Goal: Task Accomplishment & Management: Complete application form

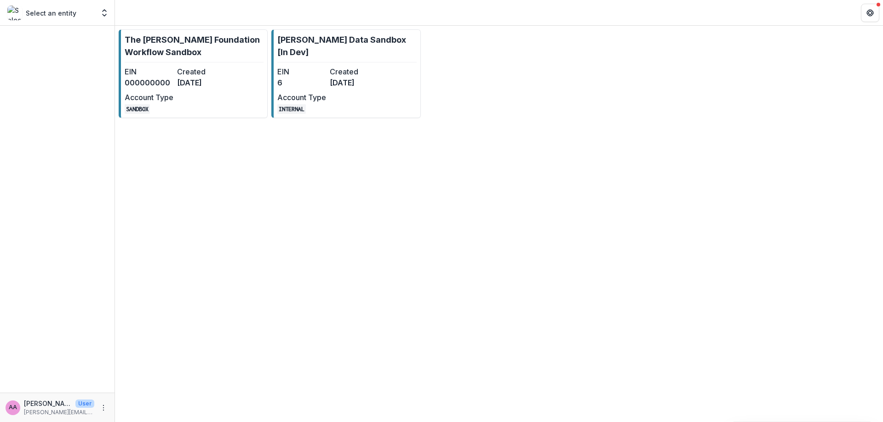
click at [135, 118] on div "The [PERSON_NAME] Foundation Workflow Sandbox EIN 000000000 Created [DATE] Acco…" at bounding box center [499, 74] width 768 height 96
click at [139, 101] on dt "Account Type" at bounding box center [149, 97] width 49 height 11
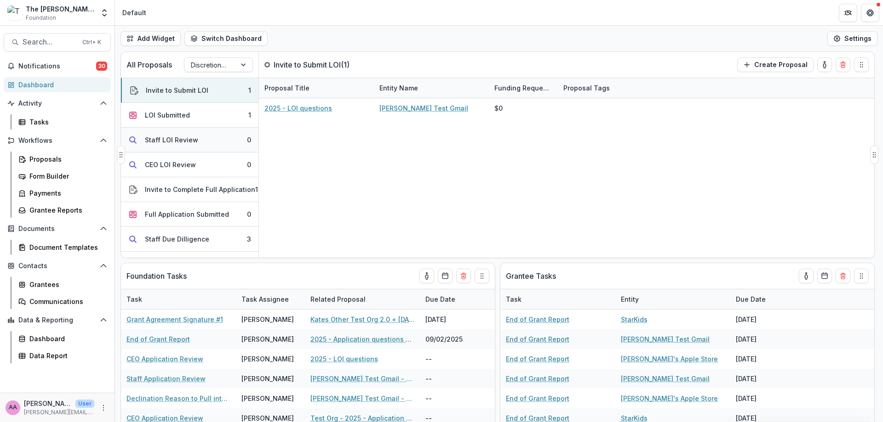
click at [194, 120] on button "LOI Submitted 1" at bounding box center [189, 115] width 137 height 25
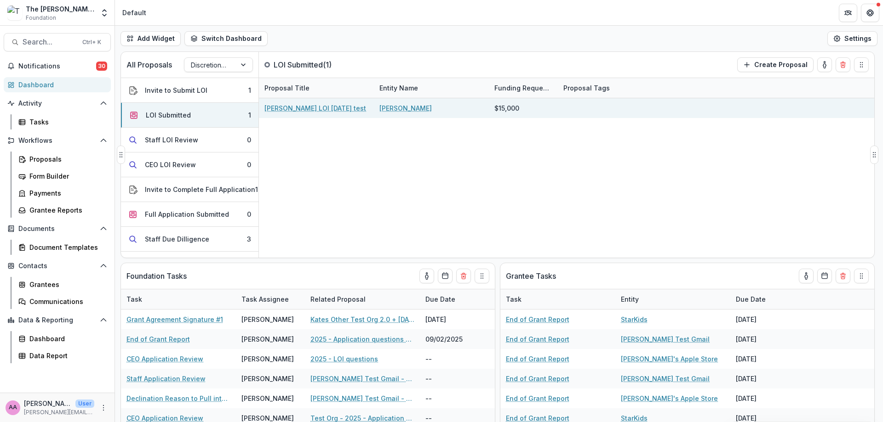
click at [333, 103] on link "[PERSON_NAME] LOI [DATE] test" at bounding box center [315, 108] width 102 height 10
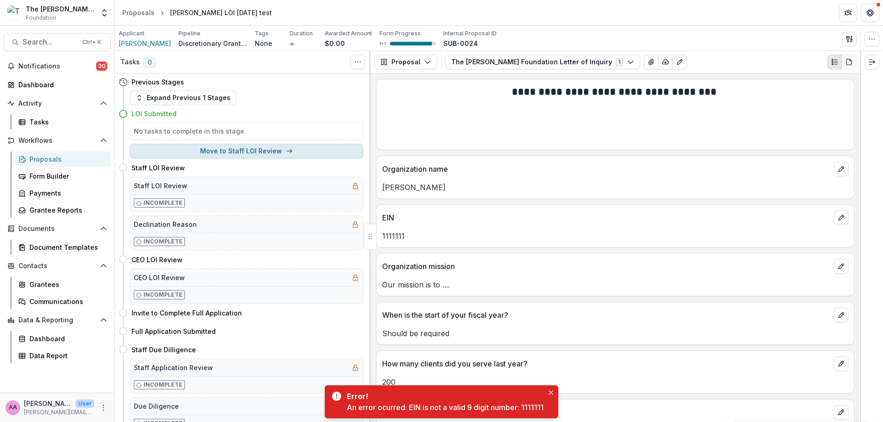
click at [201, 154] on button "Move to Staff LOI Review" at bounding box center [247, 151] width 234 height 15
select select "**********"
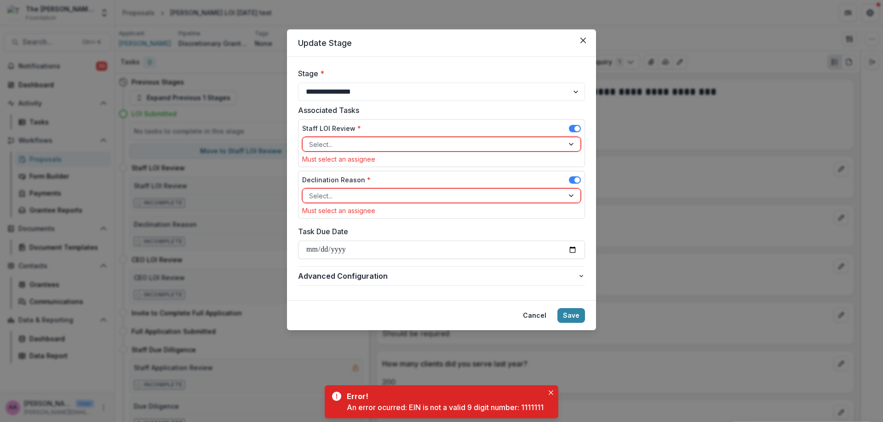
click at [394, 150] on div at bounding box center [433, 144] width 248 height 11
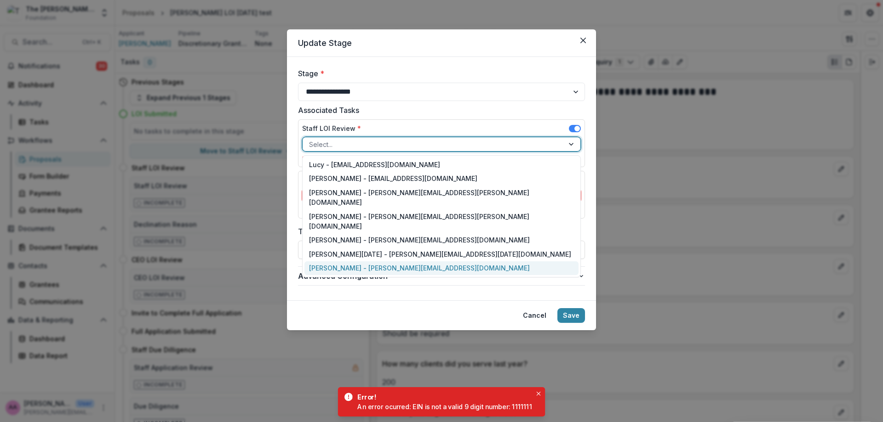
click at [354, 262] on div "[PERSON_NAME] - [PERSON_NAME][EMAIL_ADDRESS][DOMAIN_NAME]" at bounding box center [441, 269] width 274 height 14
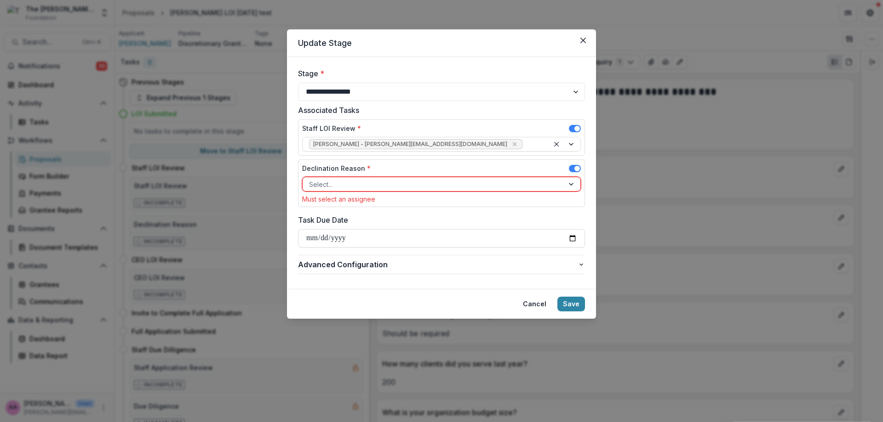
click at [375, 192] on div "Declination Reason * Select... Must select an assignee" at bounding box center [441, 184] width 279 height 40
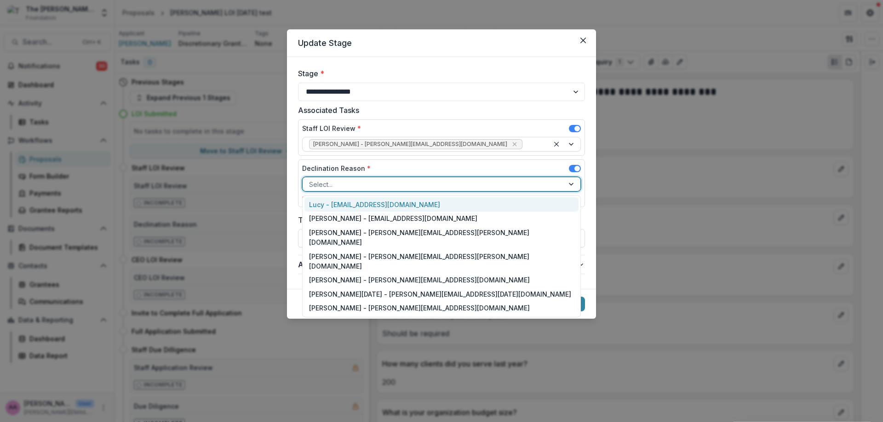
click at [387, 184] on div at bounding box center [433, 184] width 248 height 11
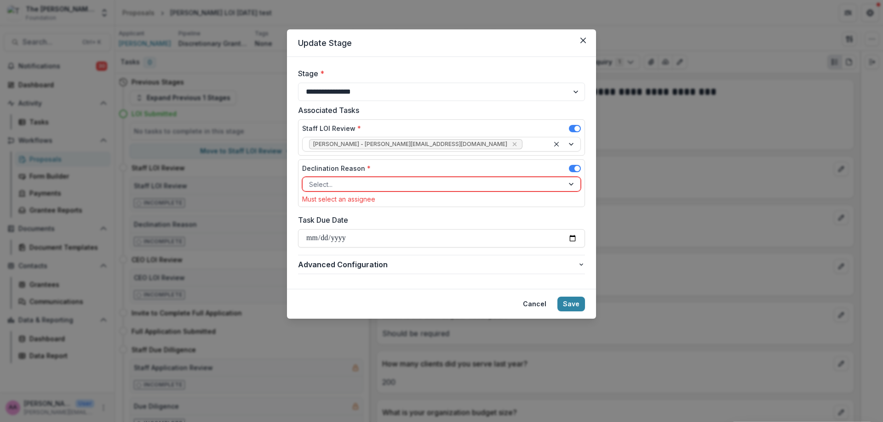
click at [449, 42] on header "Update Stage" at bounding box center [441, 43] width 309 height 28
click at [575, 183] on div at bounding box center [572, 184] width 17 height 14
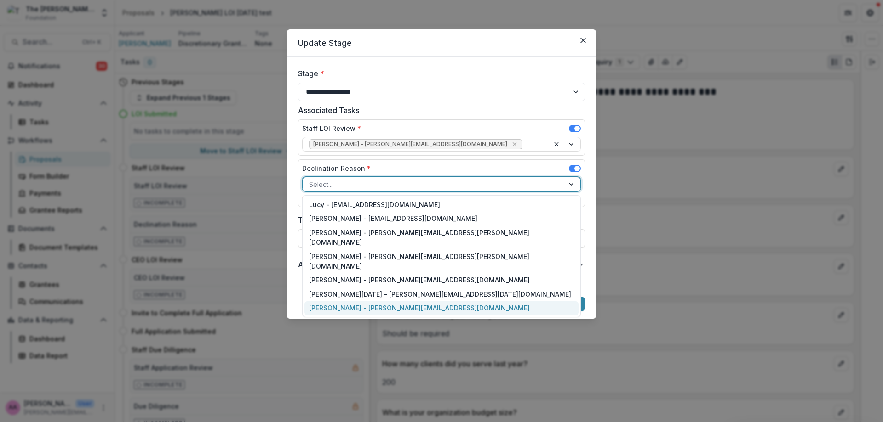
drag, startPoint x: 509, startPoint y: 280, endPoint x: 508, endPoint y: 291, distance: 10.2
click at [508, 291] on div "Lucy - [EMAIL_ADDRESS][DOMAIN_NAME] [PERSON_NAME] - [EMAIL_ADDRESS][DOMAIN_NAME…" at bounding box center [441, 256] width 279 height 122
click at [547, 302] on div "[PERSON_NAME] - [PERSON_NAME][EMAIL_ADDRESS][DOMAIN_NAME]" at bounding box center [441, 309] width 274 height 14
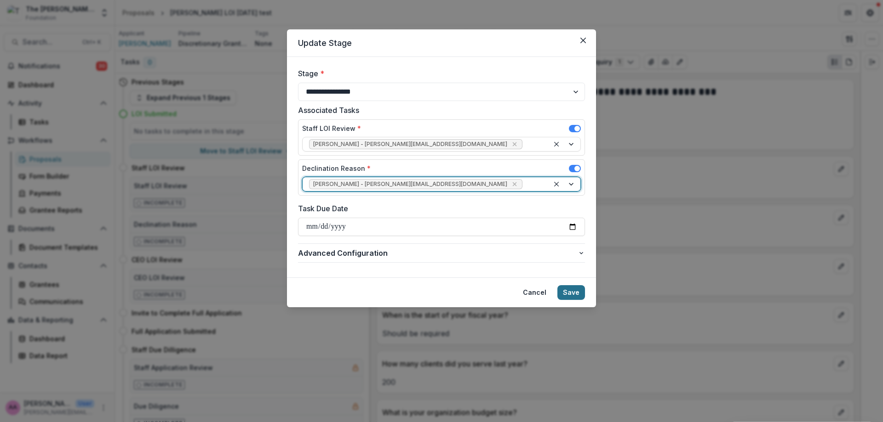
click at [574, 295] on button "Save" at bounding box center [571, 292] width 28 height 15
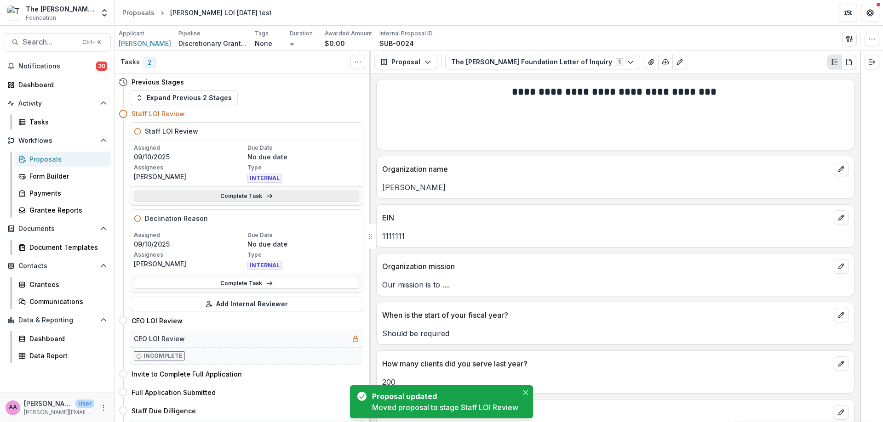
click at [234, 197] on link "Complete Task" at bounding box center [246, 196] width 225 height 11
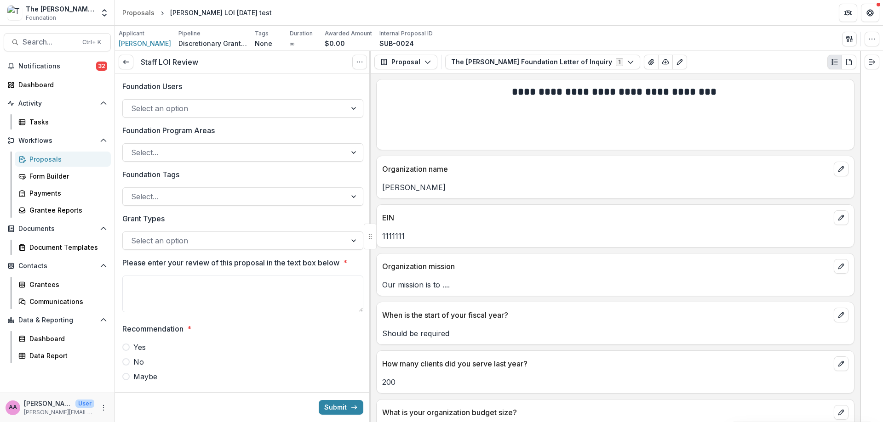
click at [210, 107] on div at bounding box center [234, 108] width 207 height 13
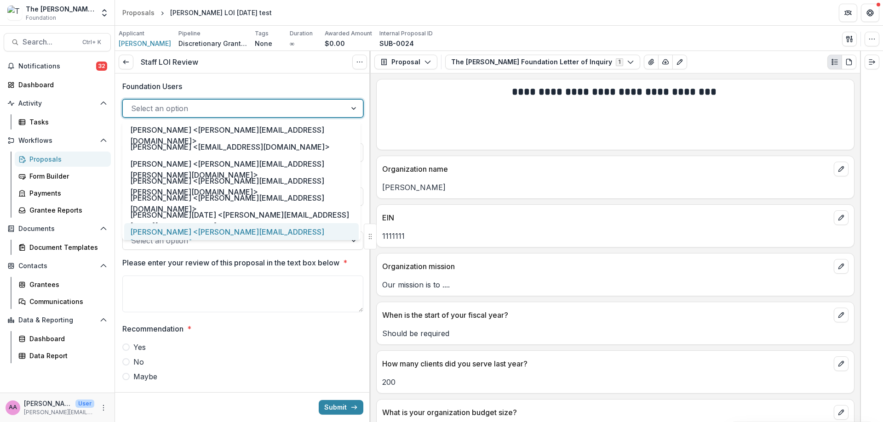
click at [197, 228] on div "[PERSON_NAME] <[PERSON_NAME][EMAIL_ADDRESS][DOMAIN_NAME]>" at bounding box center [241, 237] width 234 height 28
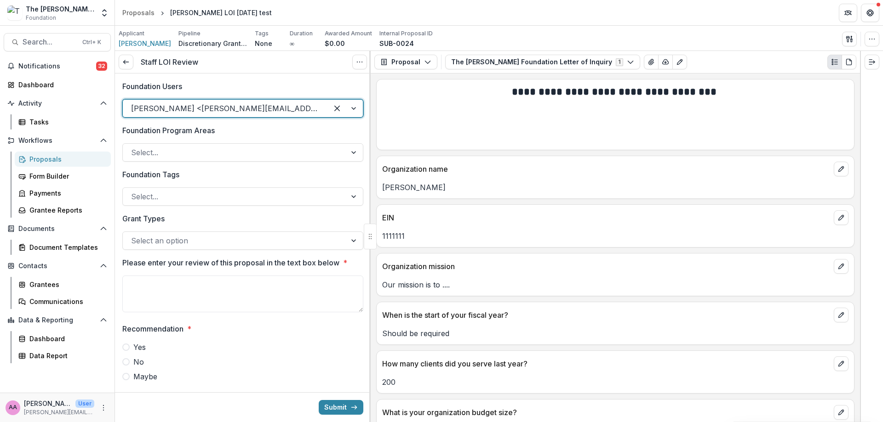
click at [193, 136] on p "Foundation Program Areas" at bounding box center [168, 130] width 92 height 11
click at [133, 147] on input "Foundation Program Areas" at bounding box center [132, 152] width 2 height 11
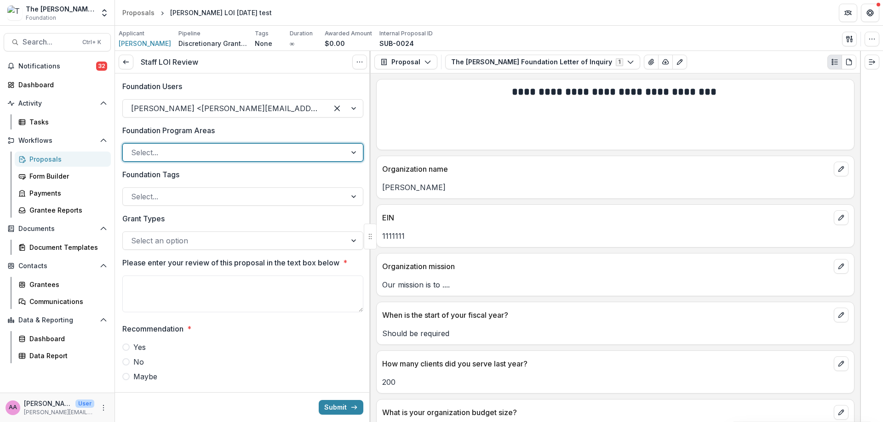
click at [193, 145] on div "Select..." at bounding box center [242, 152] width 241 height 18
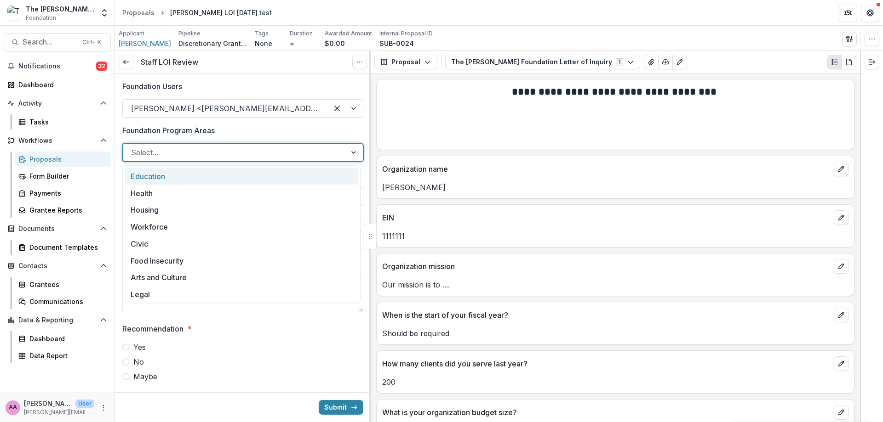
click at [192, 108] on div at bounding box center [225, 108] width 188 height 13
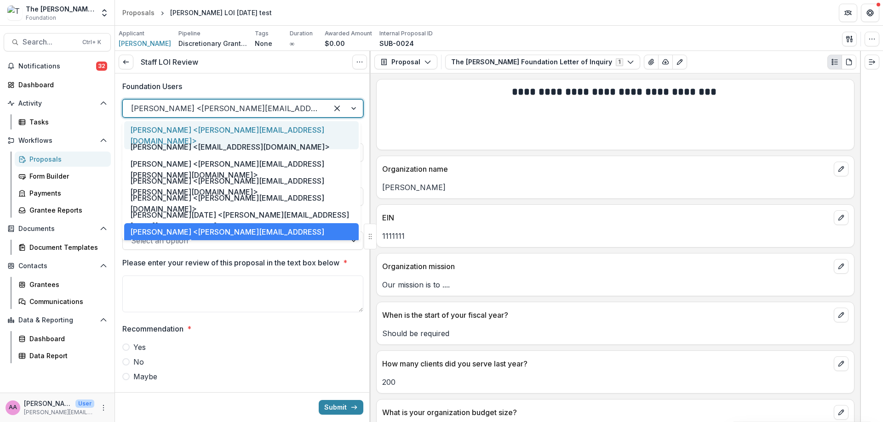
click at [201, 83] on label "Foundation Users" at bounding box center [239, 86] width 235 height 11
click at [133, 103] on input "Foundation Users" at bounding box center [132, 108] width 2 height 11
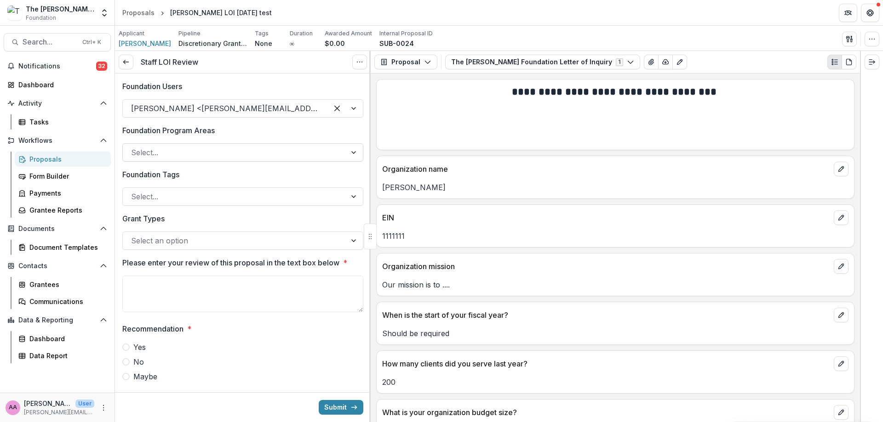
click at [279, 147] on div at bounding box center [234, 152] width 207 height 13
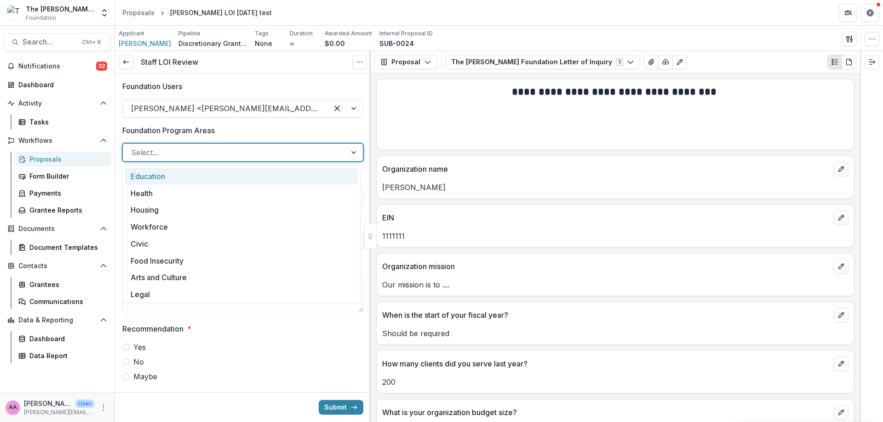
click at [253, 176] on div "Education" at bounding box center [242, 176] width 234 height 17
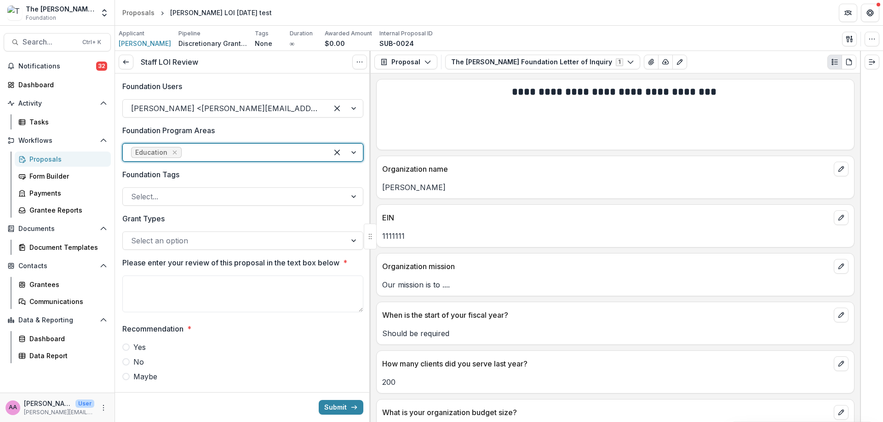
click at [250, 187] on div at bounding box center [242, 186] width 241 height 4
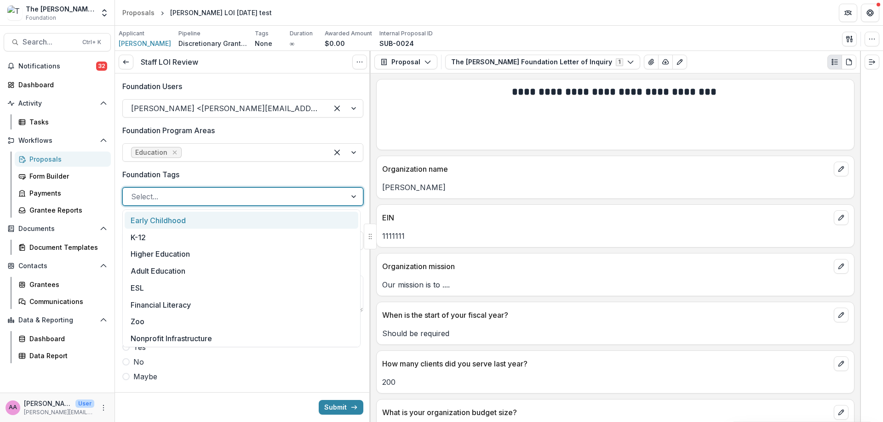
click at [249, 194] on div at bounding box center [234, 196] width 207 height 13
click at [240, 220] on div "Early Childhood" at bounding box center [242, 220] width 234 height 17
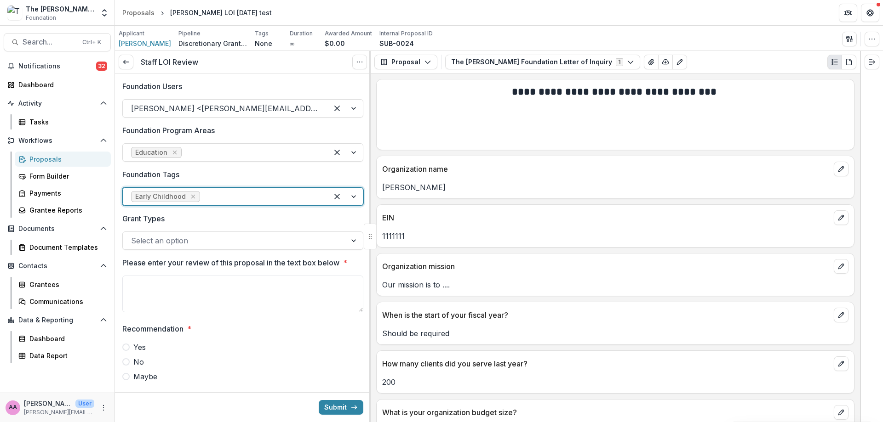
click at [230, 245] on div at bounding box center [234, 240] width 207 height 13
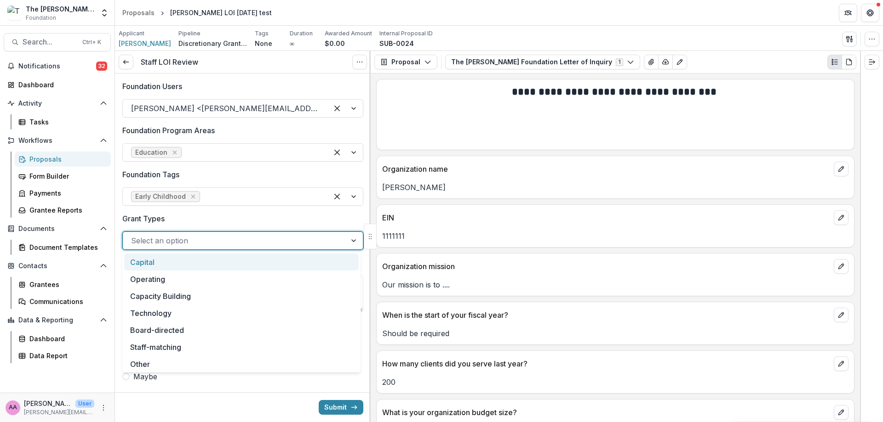
click at [228, 261] on div "Capital" at bounding box center [241, 262] width 234 height 17
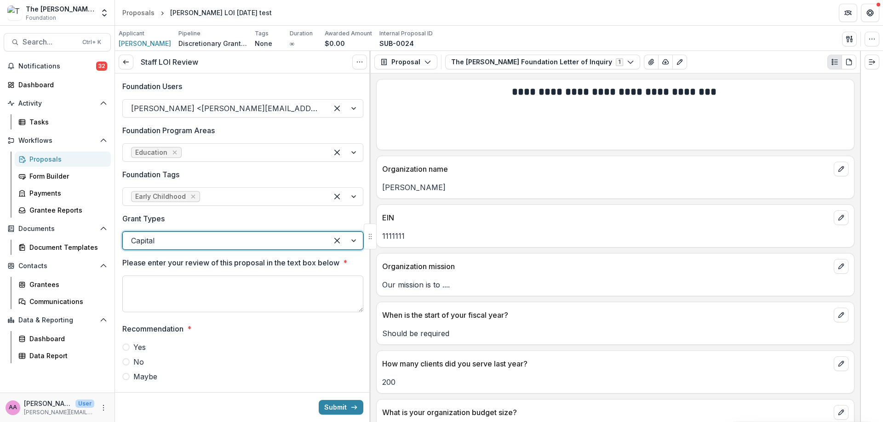
click at [221, 279] on textarea "Please enter your review of this proposal in the text box below *" at bounding box center [242, 294] width 241 height 37
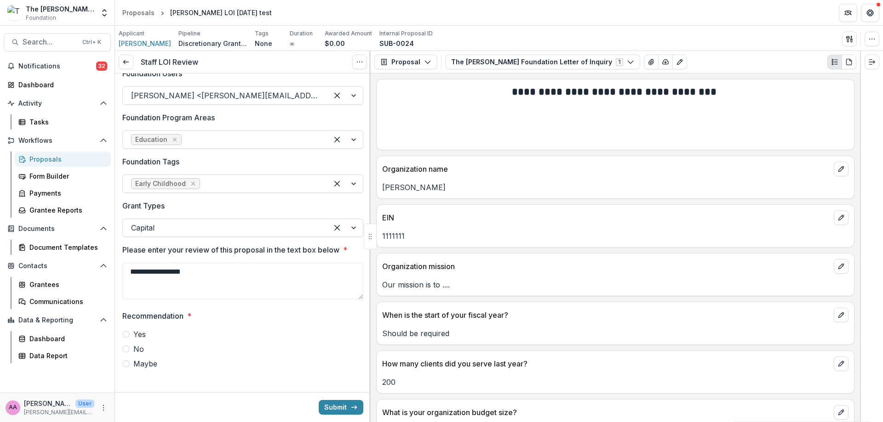
scroll to position [19, 0]
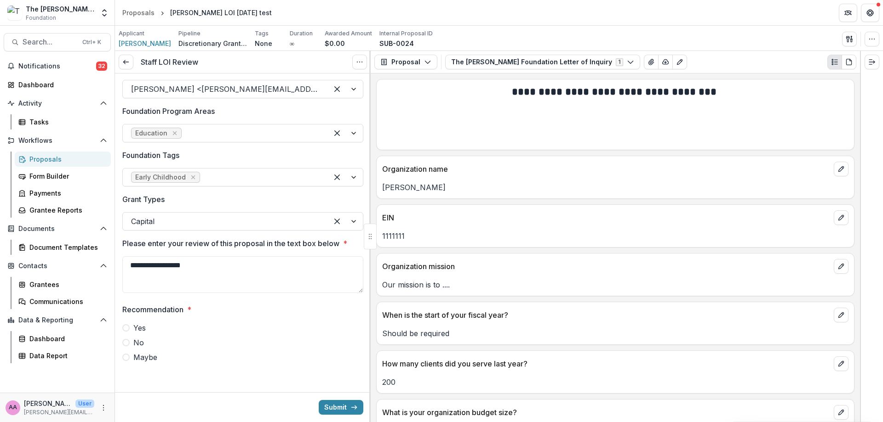
click at [138, 326] on span "Yes" at bounding box center [139, 328] width 12 height 11
type textarea "**********"
click at [133, 342] on label "No" at bounding box center [242, 342] width 241 height 11
click at [132, 328] on label "Yes" at bounding box center [242, 328] width 241 height 11
click at [341, 403] on button "Submit" at bounding box center [341, 407] width 45 height 15
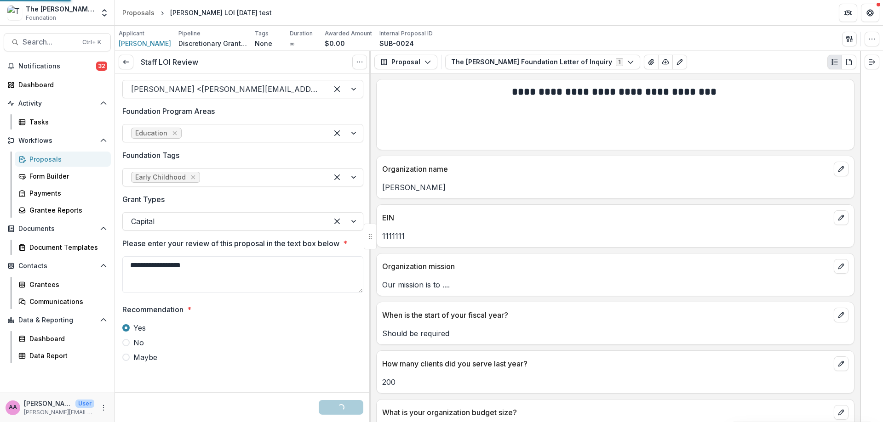
scroll to position [5, 0]
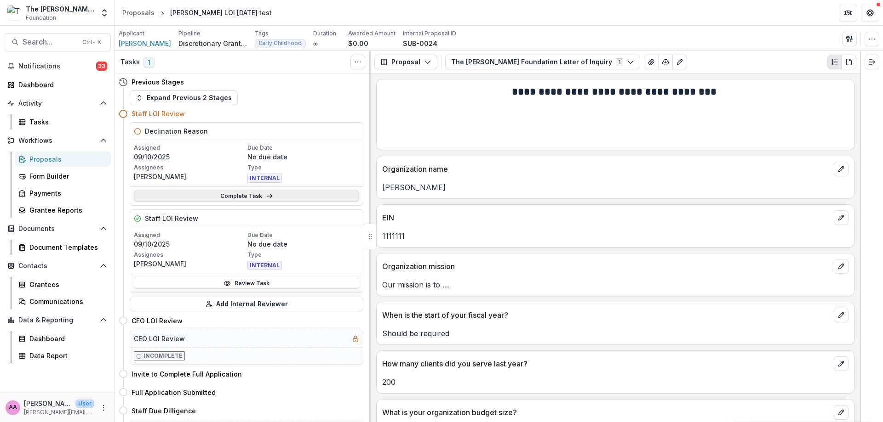
click at [236, 195] on link "Complete Task" at bounding box center [246, 196] width 225 height 11
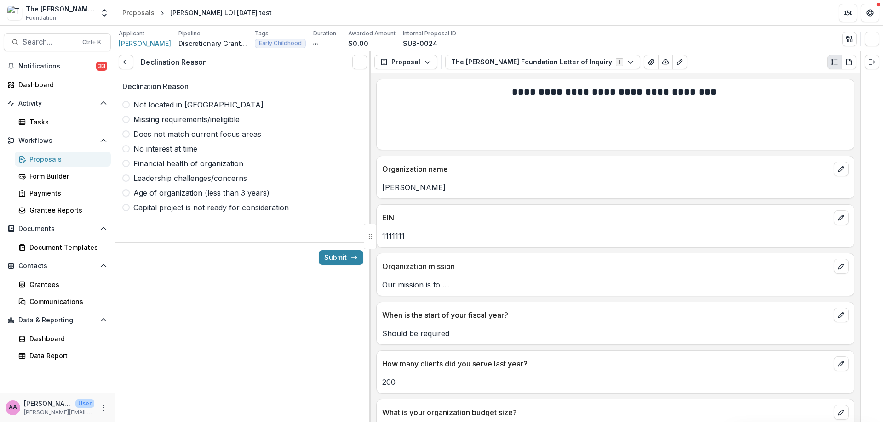
click at [202, 100] on span "Not located in [GEOGRAPHIC_DATA]" at bounding box center [198, 104] width 130 height 11
click at [344, 260] on button "Submit" at bounding box center [341, 258] width 45 height 15
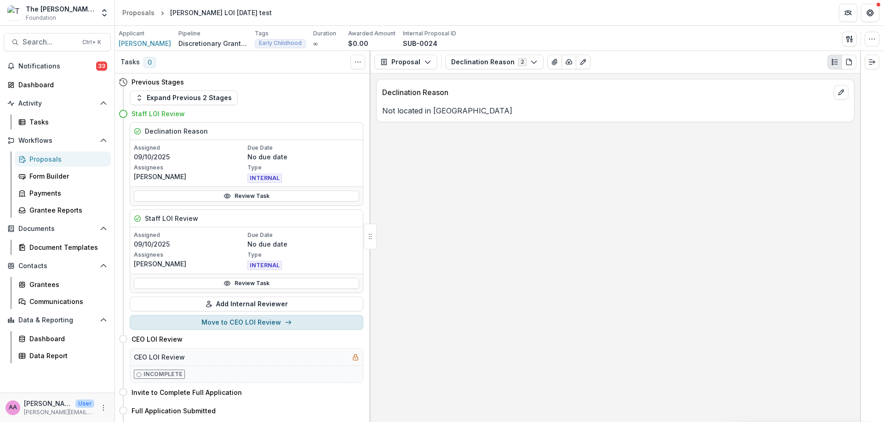
click at [306, 330] on button "Move to CEO LOI Review" at bounding box center [247, 322] width 234 height 15
select select "**********"
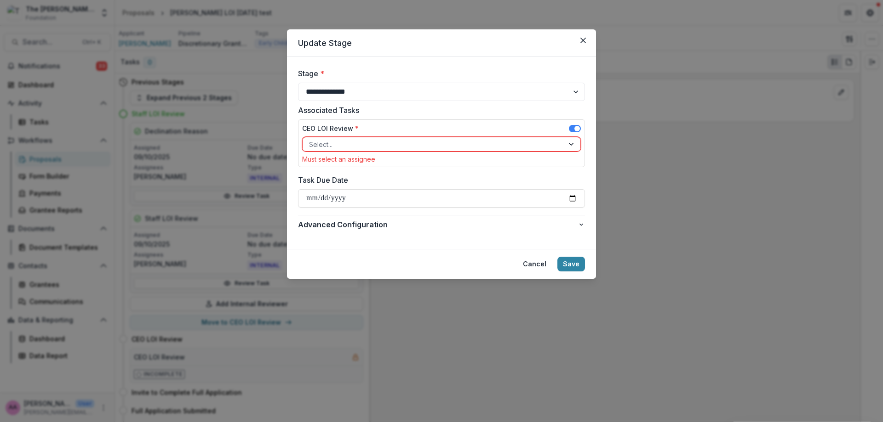
click at [405, 140] on div at bounding box center [433, 144] width 248 height 11
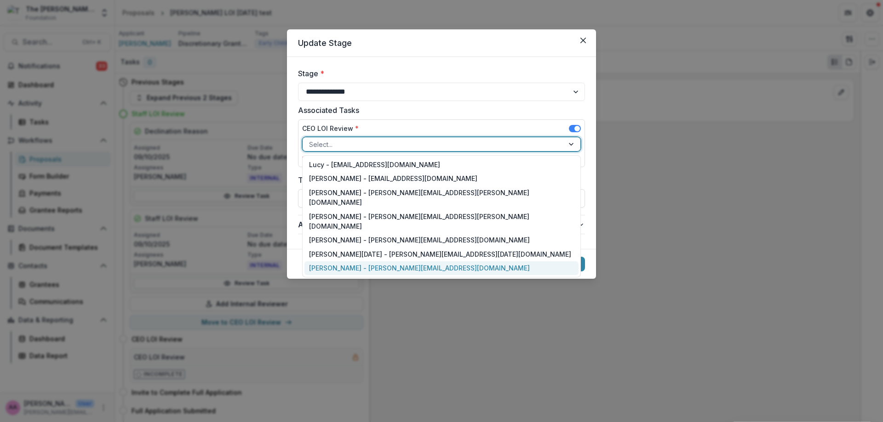
click at [375, 262] on div "[PERSON_NAME] - [PERSON_NAME][EMAIL_ADDRESS][DOMAIN_NAME]" at bounding box center [441, 269] width 274 height 14
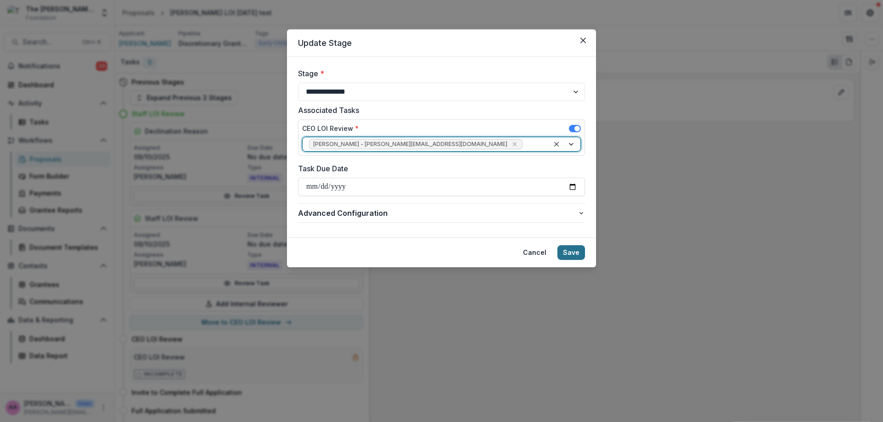
click at [565, 245] on button "Save" at bounding box center [571, 252] width 28 height 15
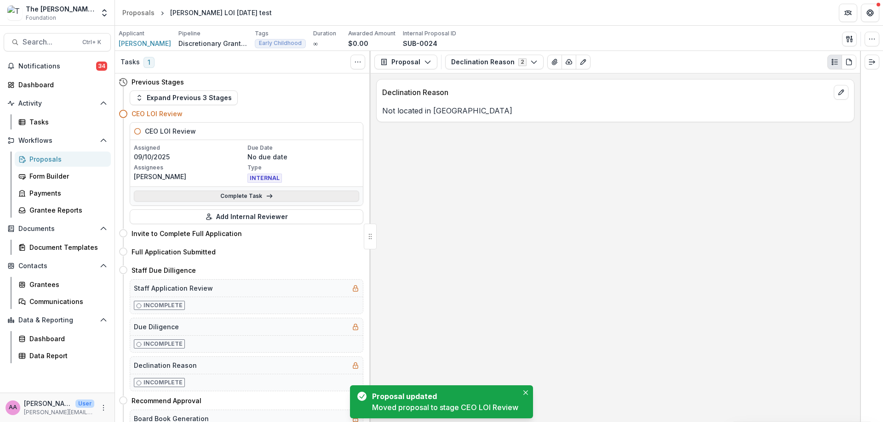
click at [260, 197] on link "Complete Task" at bounding box center [246, 196] width 225 height 11
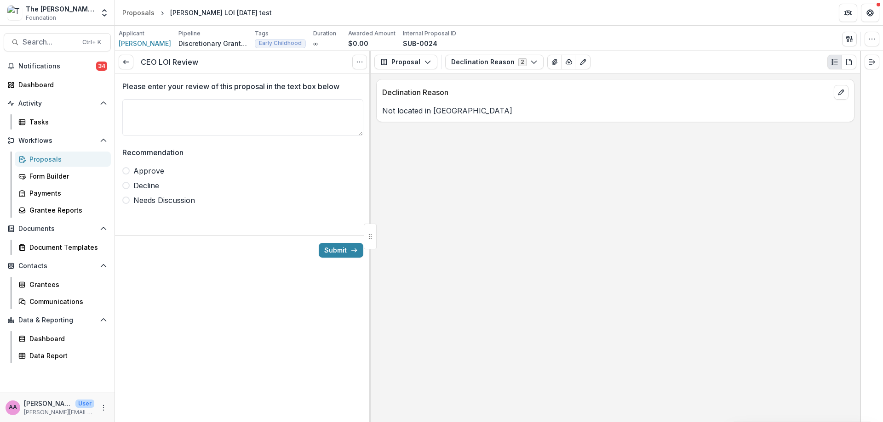
click at [154, 168] on span "Approve" at bounding box center [148, 170] width 31 height 11
click at [333, 247] on button "Submit" at bounding box center [341, 250] width 45 height 15
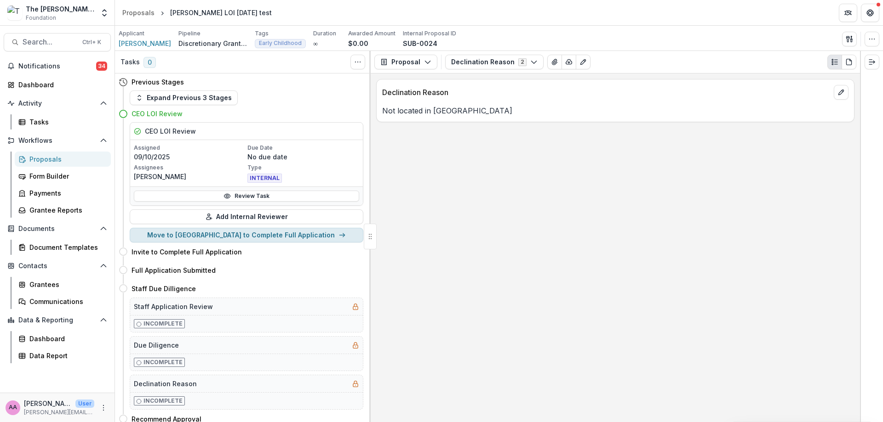
click at [224, 236] on button "Move to [GEOGRAPHIC_DATA] to Complete Full Application" at bounding box center [247, 235] width 234 height 15
select select "**********"
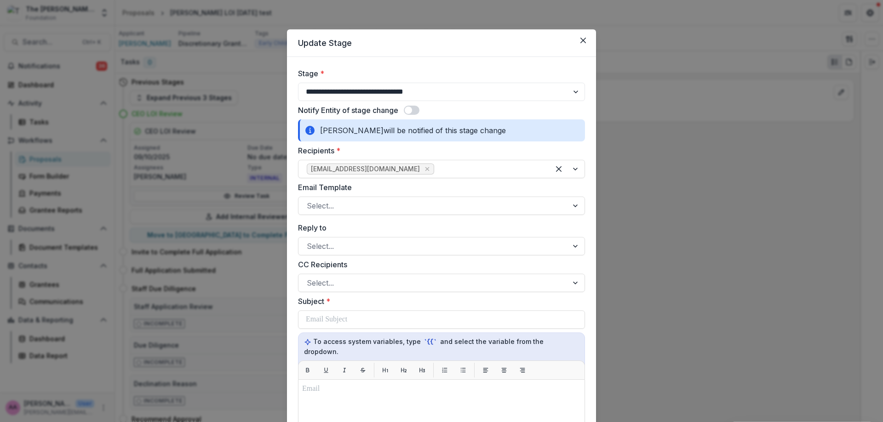
click at [457, 216] on div "**********" at bounding box center [441, 388] width 287 height 641
click at [455, 206] on div at bounding box center [433, 206] width 253 height 13
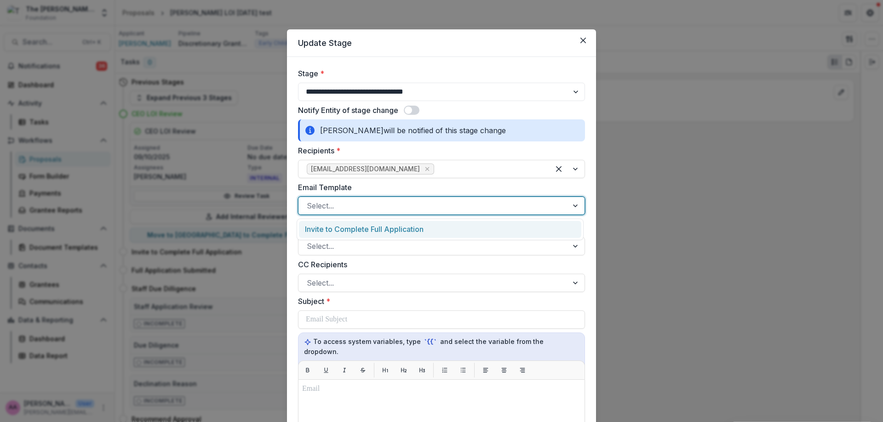
click at [454, 209] on div at bounding box center [433, 206] width 253 height 13
click at [437, 233] on div "Invite to Complete Full Application" at bounding box center [440, 229] width 282 height 17
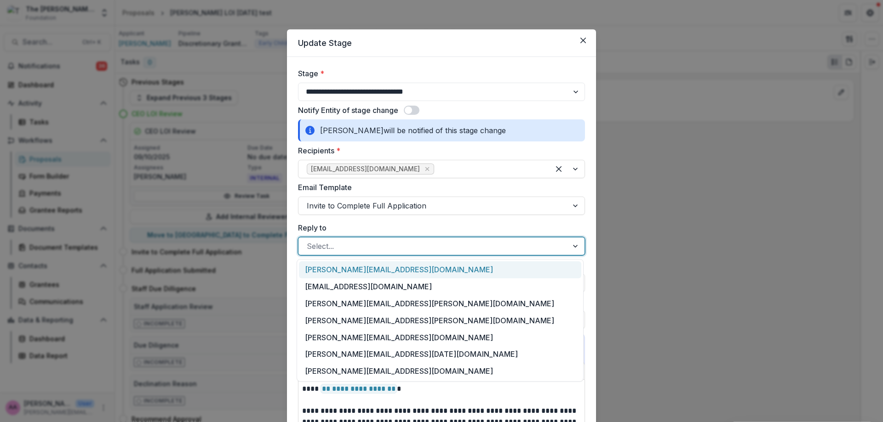
click at [384, 252] on div at bounding box center [433, 246] width 253 height 13
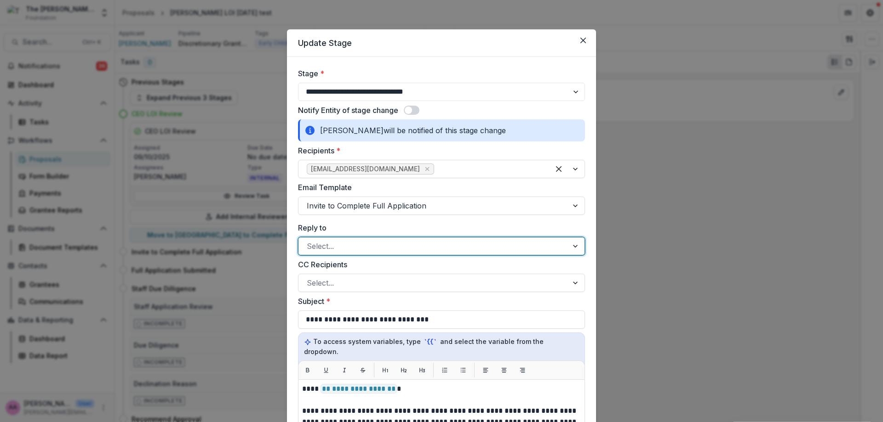
click at [384, 252] on div at bounding box center [433, 246] width 253 height 13
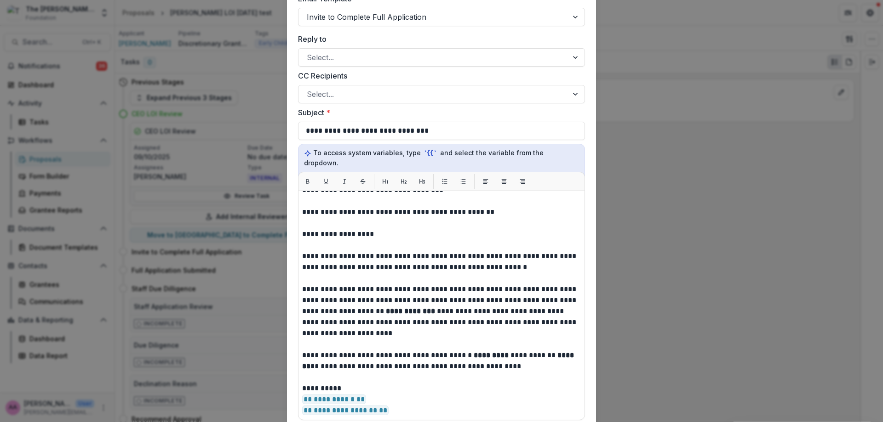
scroll to position [348, 0]
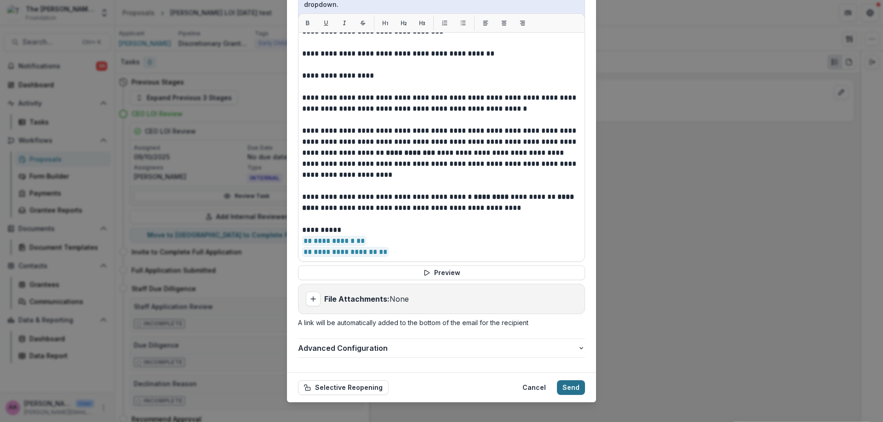
click at [570, 383] on button "Send" at bounding box center [571, 388] width 28 height 15
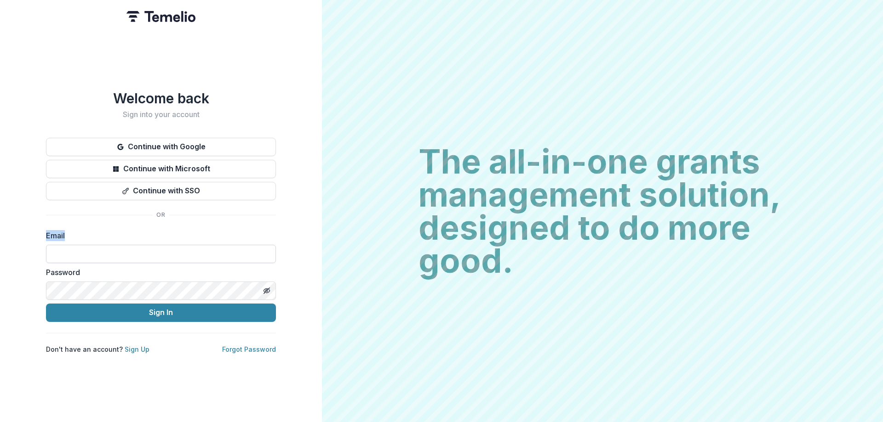
click at [132, 262] on form "Email Password Sign In" at bounding box center [161, 276] width 230 height 92
click at [132, 257] on input at bounding box center [161, 254] width 230 height 18
type input "**********"
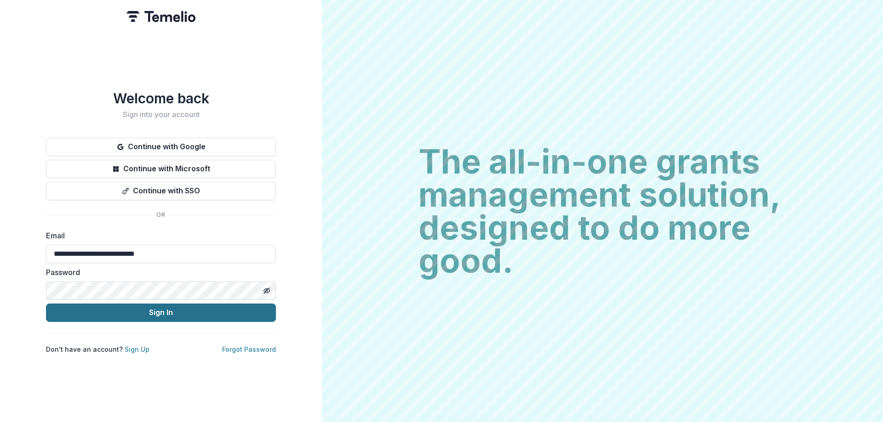
click at [160, 316] on button "Sign In" at bounding box center [161, 313] width 230 height 18
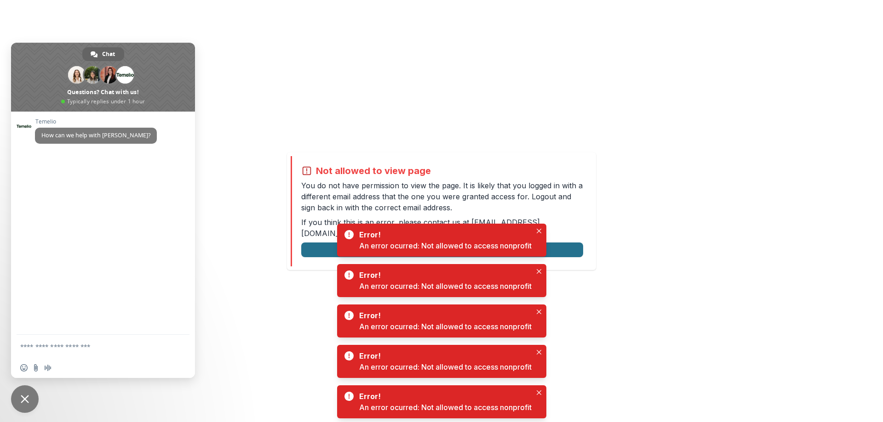
click at [570, 245] on button "Logout" at bounding box center [442, 250] width 282 height 15
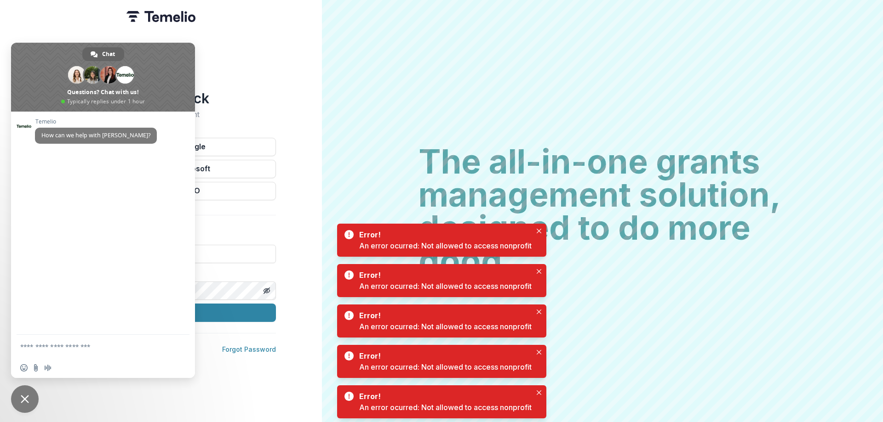
click at [23, 395] on span "Close chat" at bounding box center [25, 399] width 8 height 8
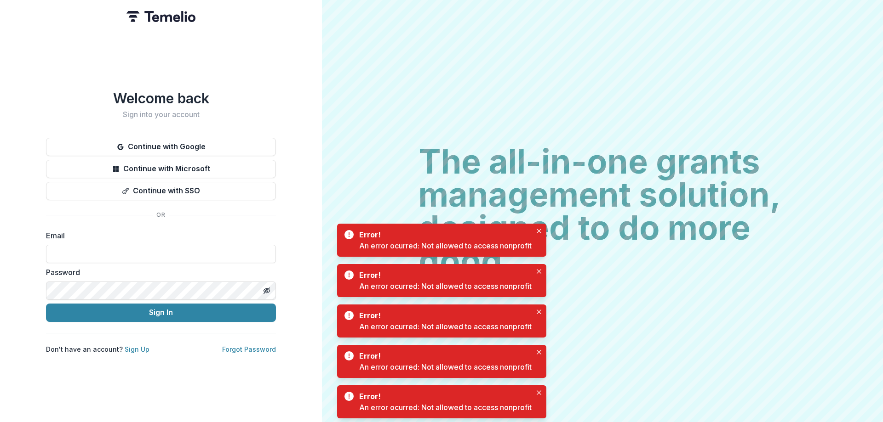
click at [152, 228] on div "Welcome back Sign into your account Continue with Google Continue with Microsof…" at bounding box center [161, 222] width 230 height 264
click at [139, 261] on input at bounding box center [161, 254] width 230 height 18
type input "**********"
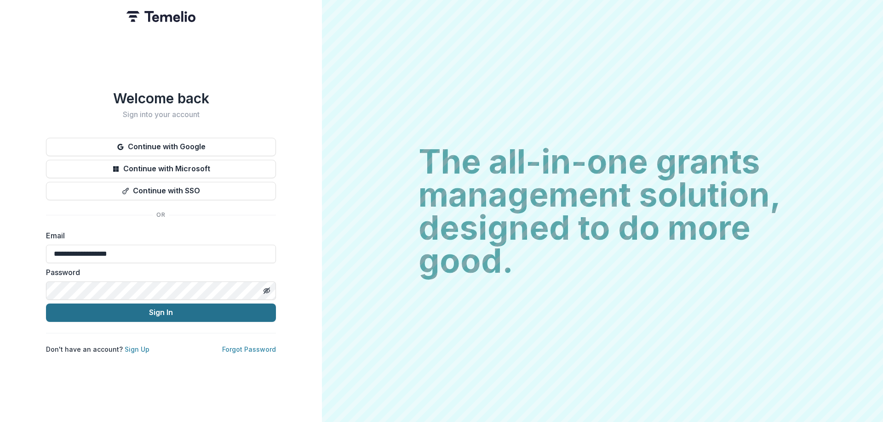
click at [175, 316] on button "Sign In" at bounding box center [161, 313] width 230 height 18
